Goal: Register for event/course

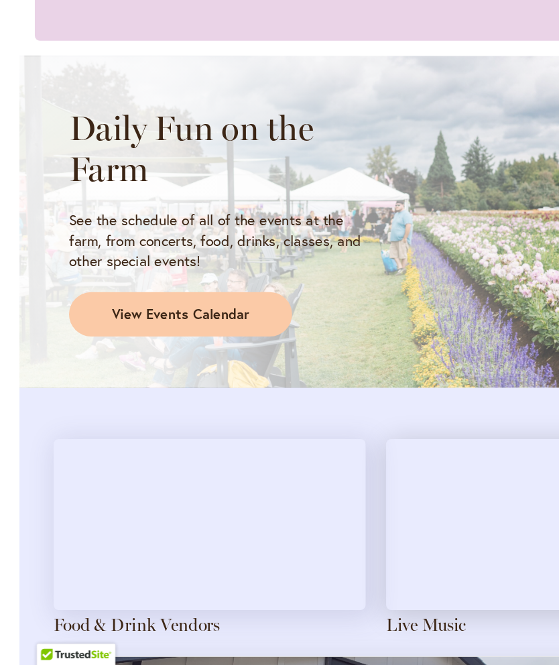
scroll to position [883, 0]
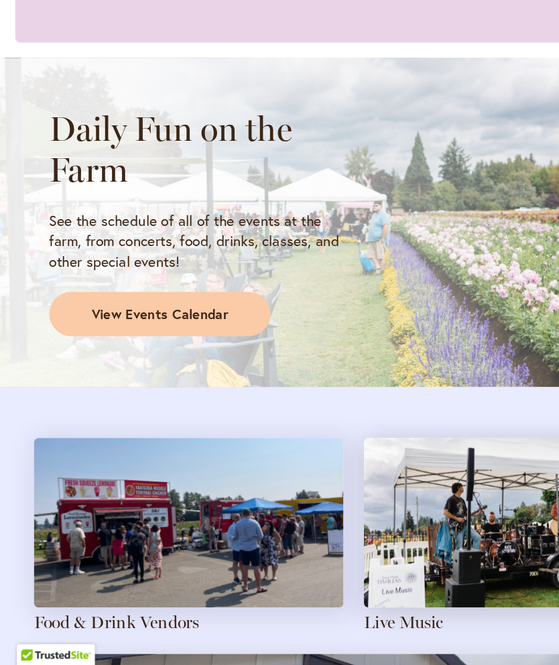
click at [164, 380] on span "View Events Calendar" at bounding box center [126, 387] width 108 height 15
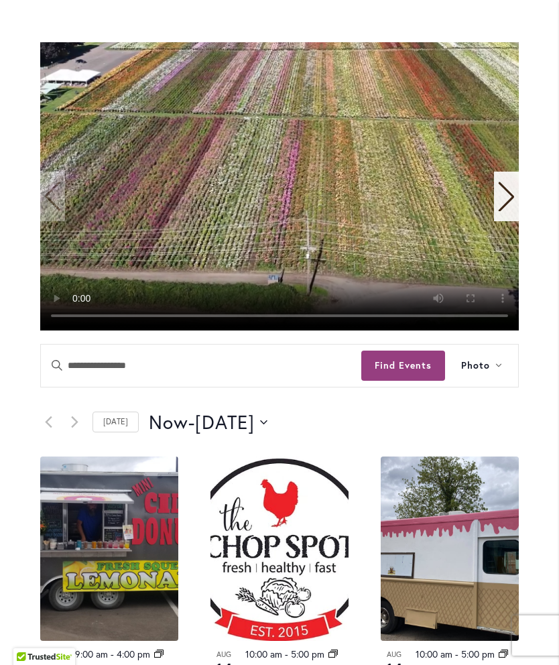
scroll to position [319, 0]
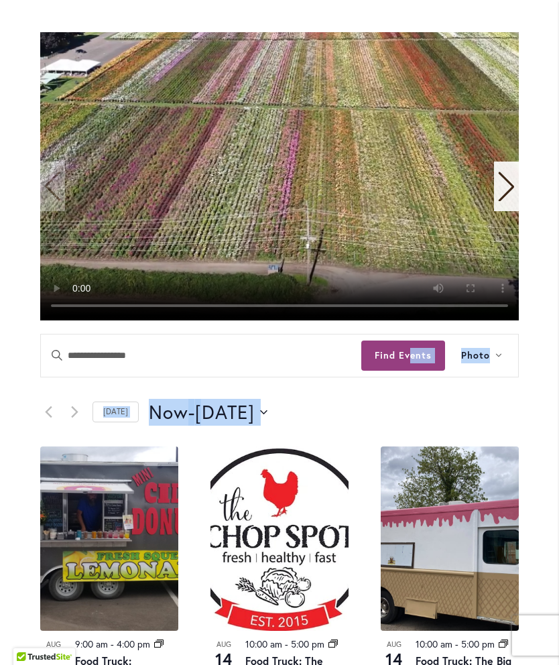
click at [403, 371] on button "Find Events" at bounding box center [403, 356] width 84 height 30
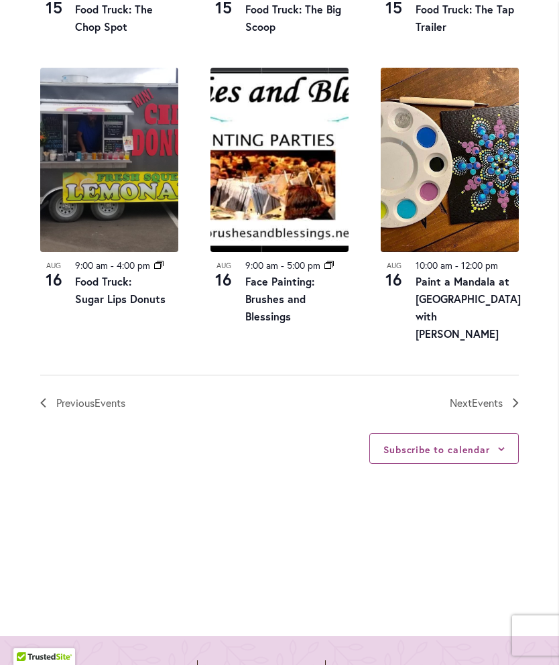
scroll to position [1602, 0]
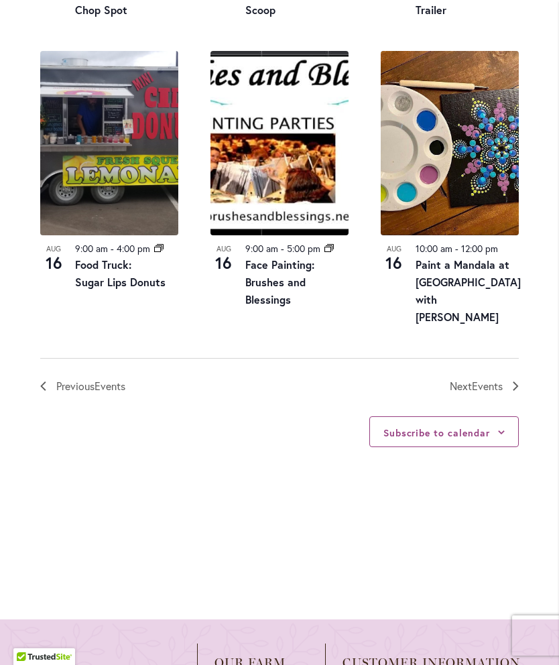
click at [297, 181] on img at bounding box center [279, 143] width 138 height 184
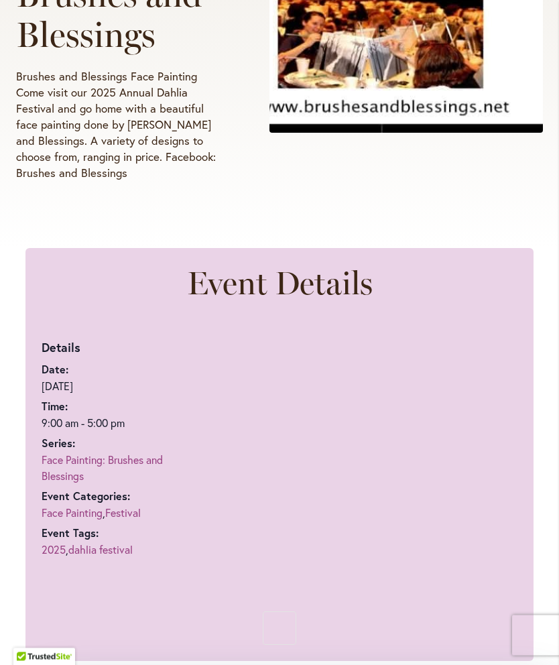
scroll to position [385, 0]
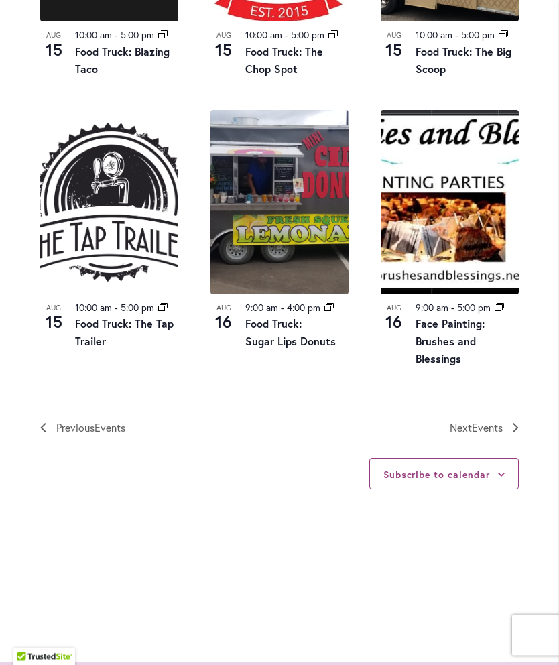
scroll to position [1508, 0]
click at [480, 434] on span "Events" at bounding box center [487, 427] width 31 height 14
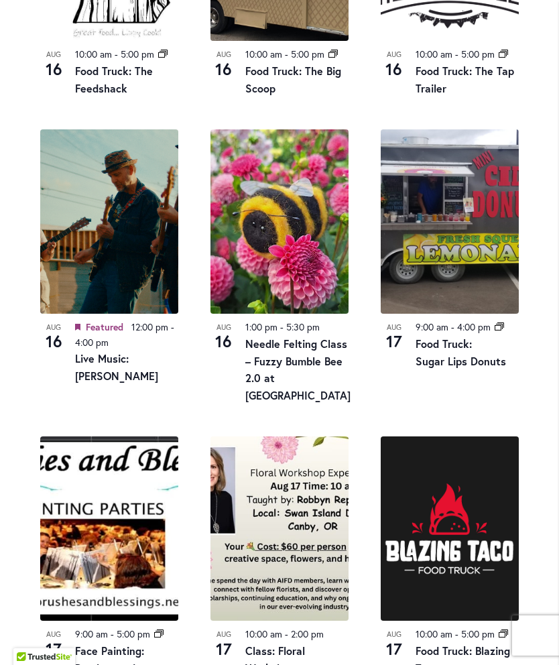
scroll to position [926, 0]
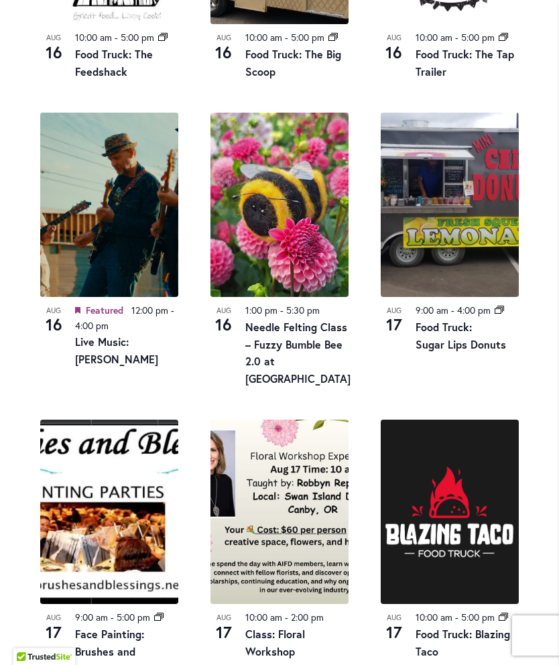
click at [133, 361] on link "Live Music: [PERSON_NAME]" at bounding box center [116, 350] width 83 height 32
